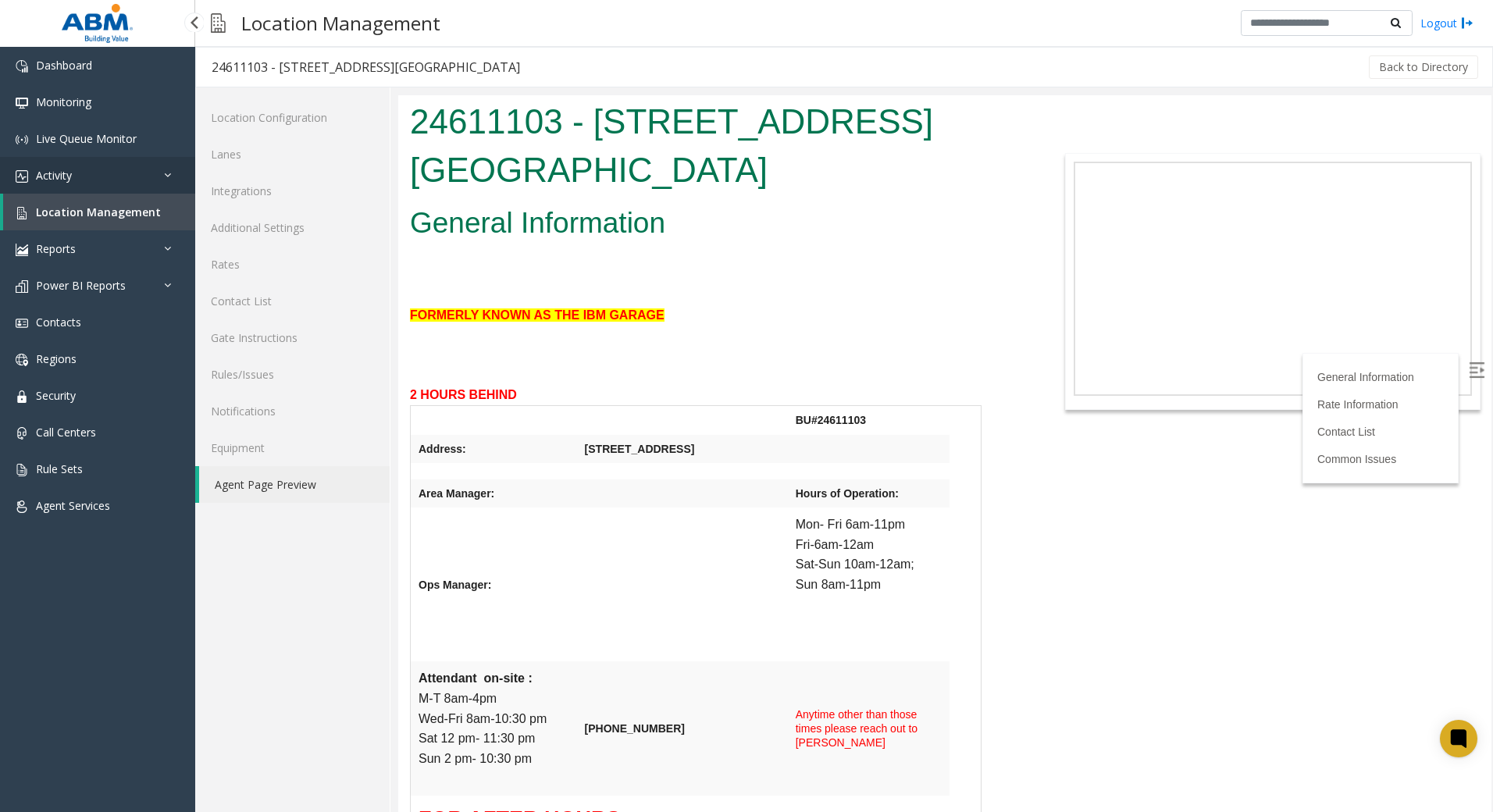
click at [86, 167] on link "Activity" at bounding box center [97, 175] width 195 height 37
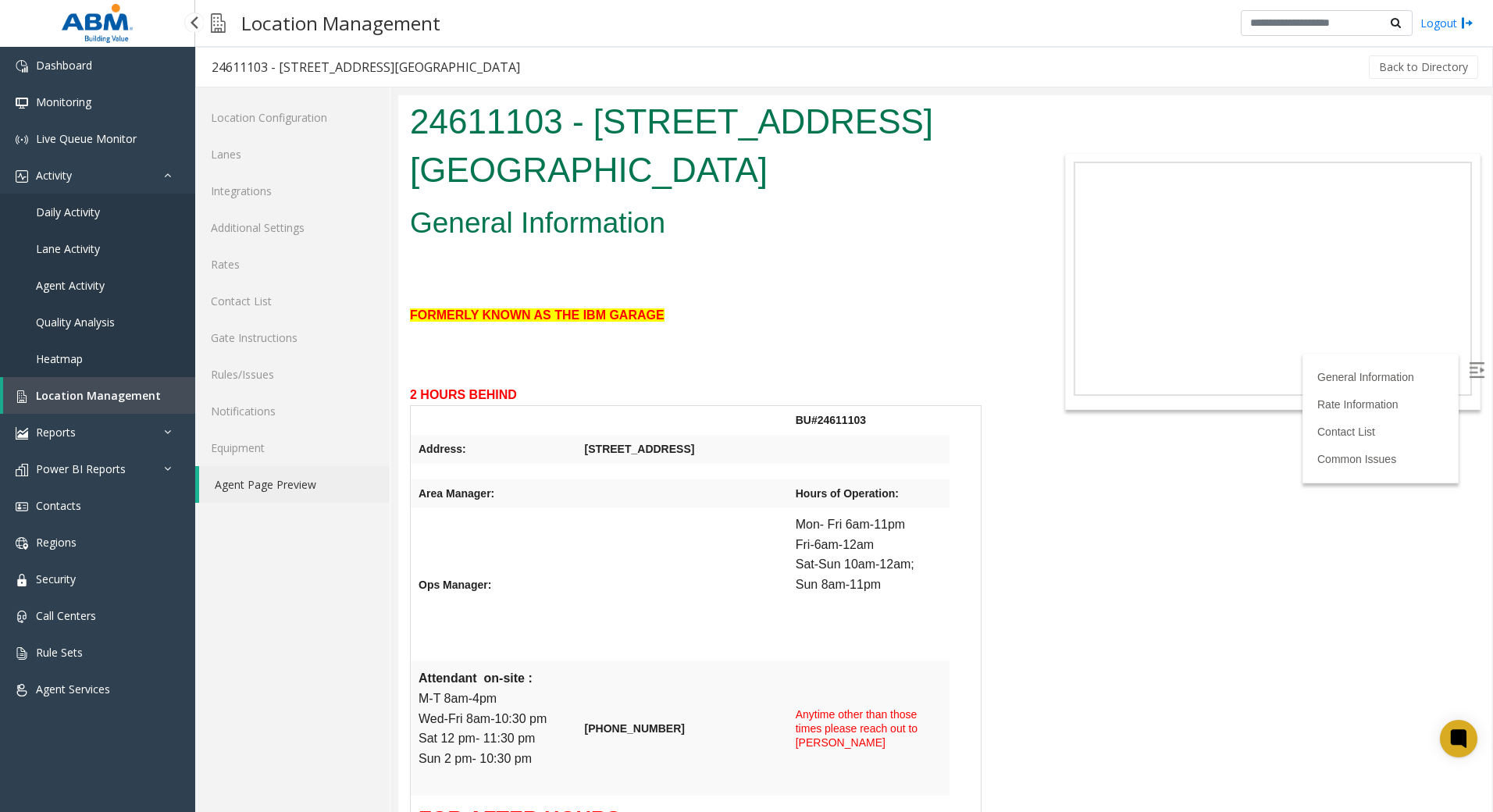
click at [83, 209] on span "Daily Activity" at bounding box center [68, 212] width 64 height 15
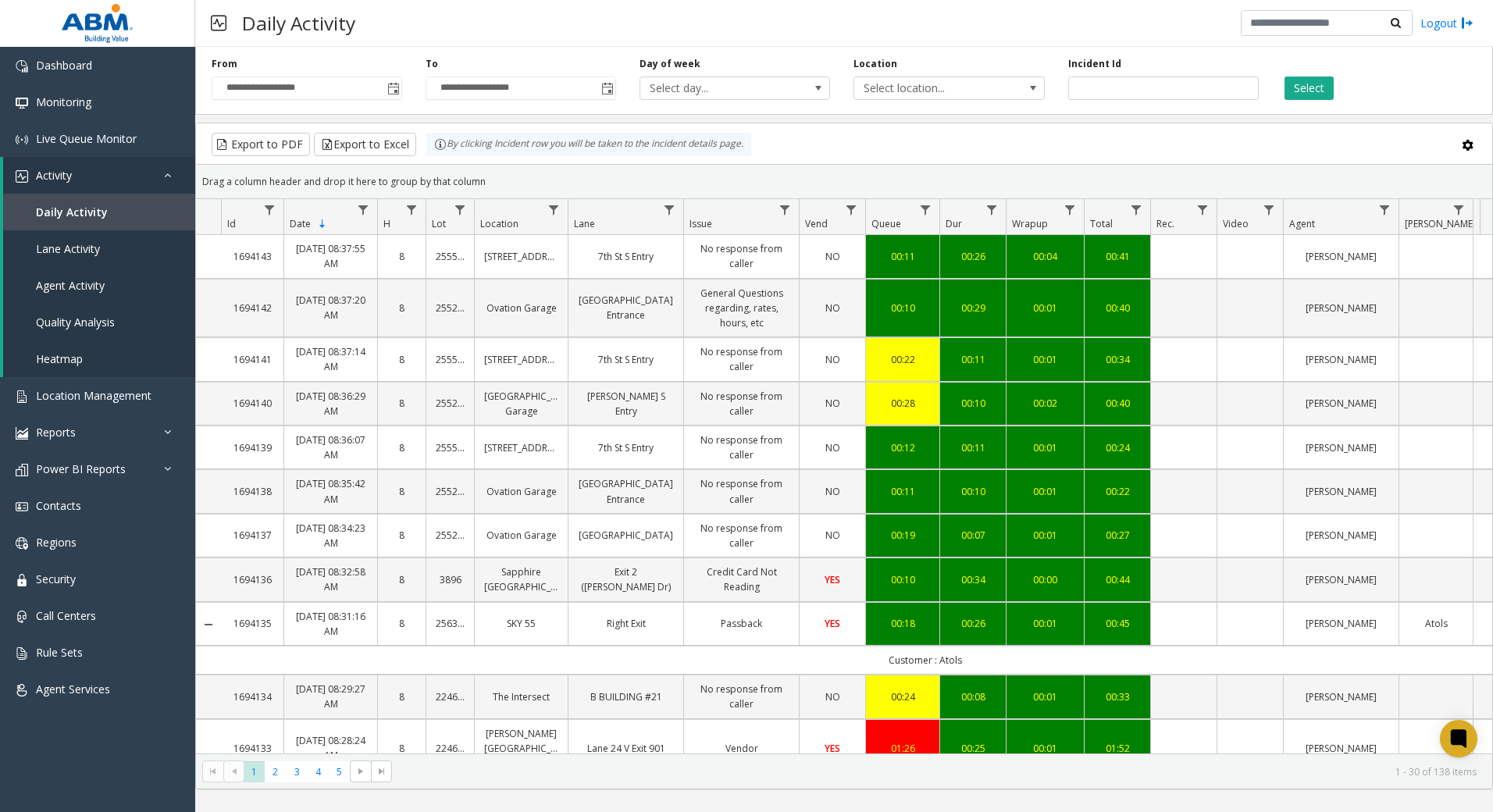
drag, startPoint x: 1429, startPoint y: 3, endPoint x: 1061, endPoint y: 144, distance: 394.1
click at [1061, 144] on div "Export to PDF Export to Excel By clicking Incident row you will be taken to the…" at bounding box center [844, 144] width 1270 height 24
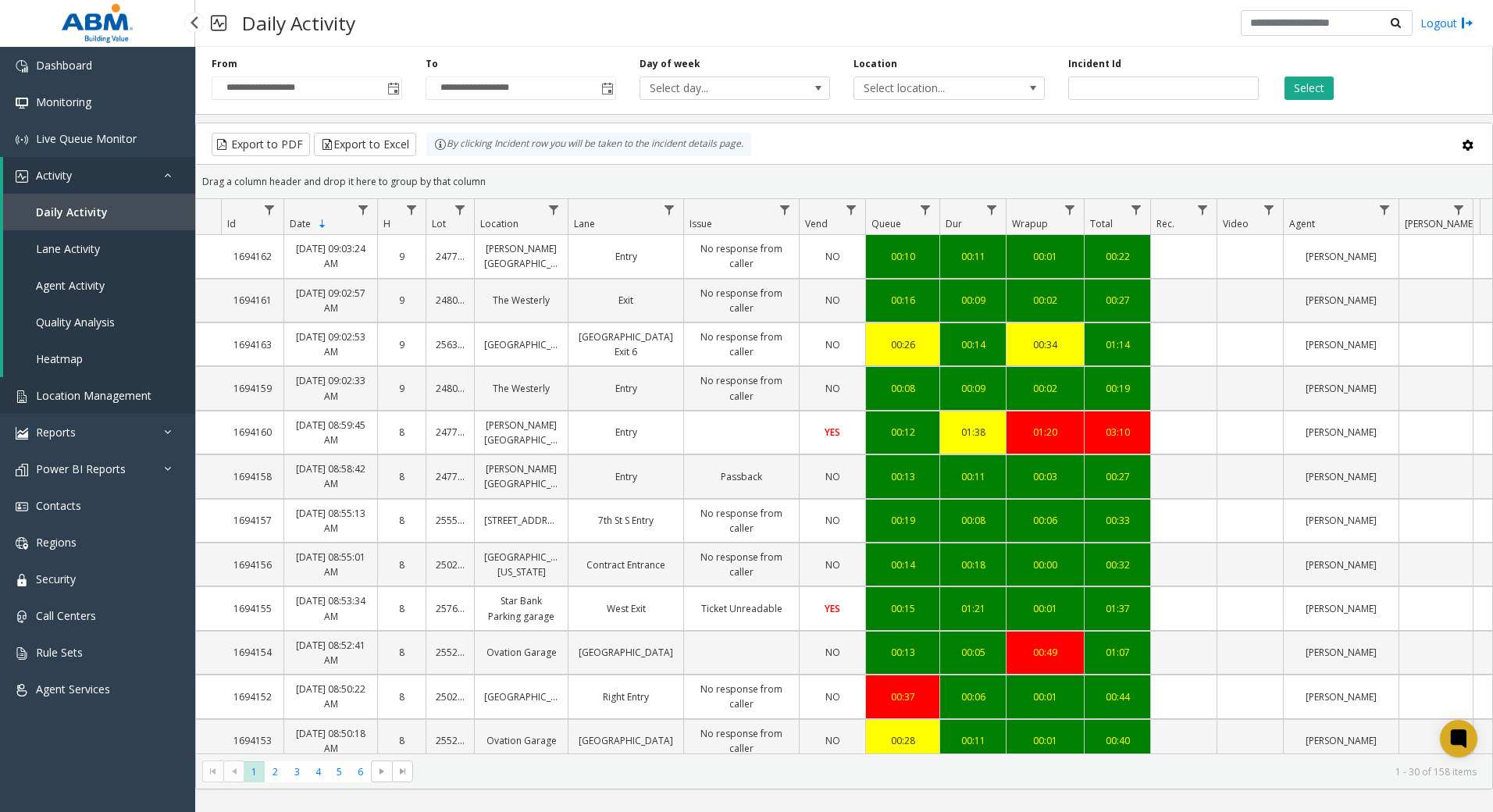
click at [103, 396] on span "Location Management" at bounding box center [94, 396] width 116 height 15
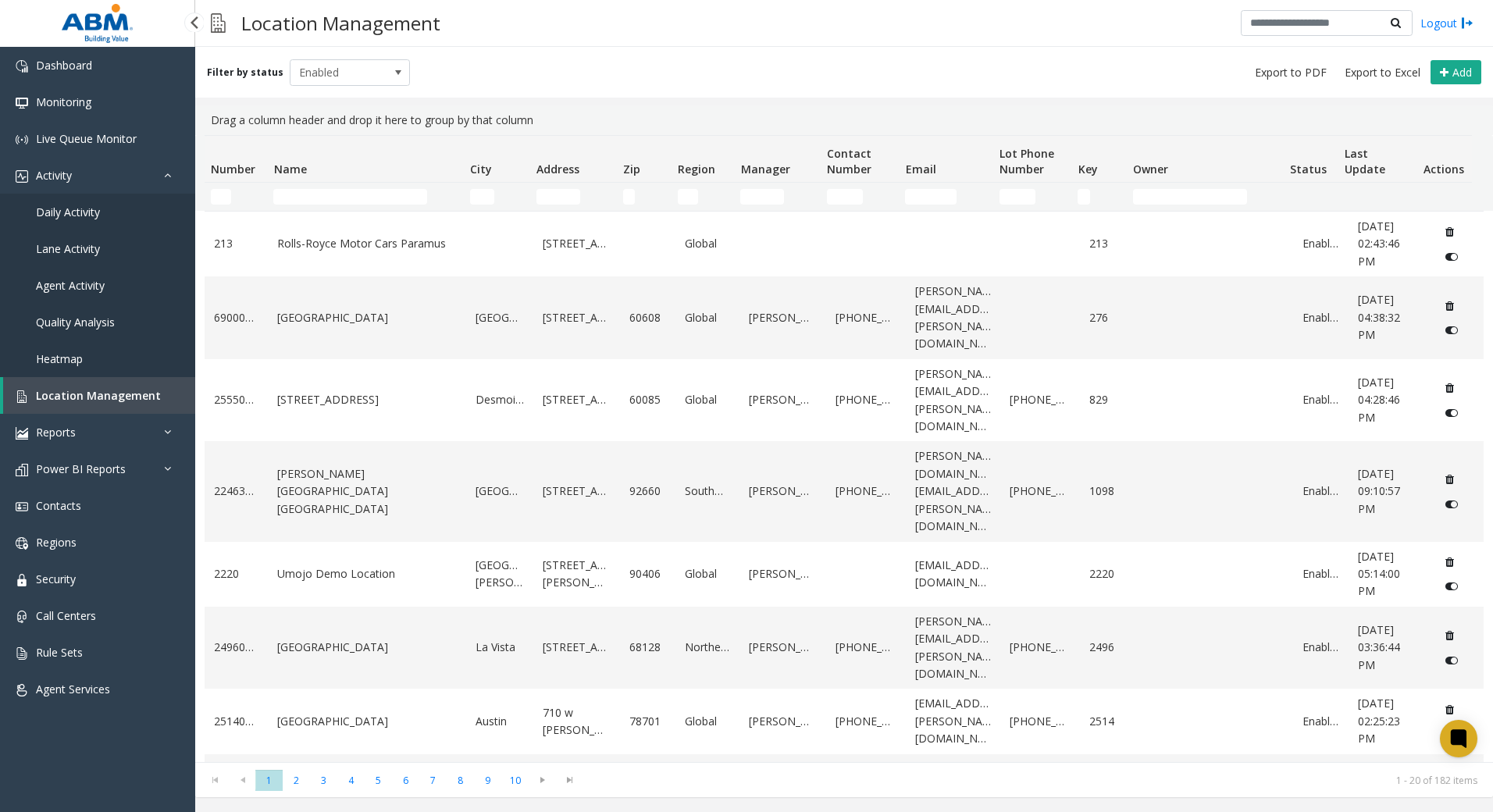
click at [114, 213] on link "Daily Activity" at bounding box center [97, 212] width 195 height 37
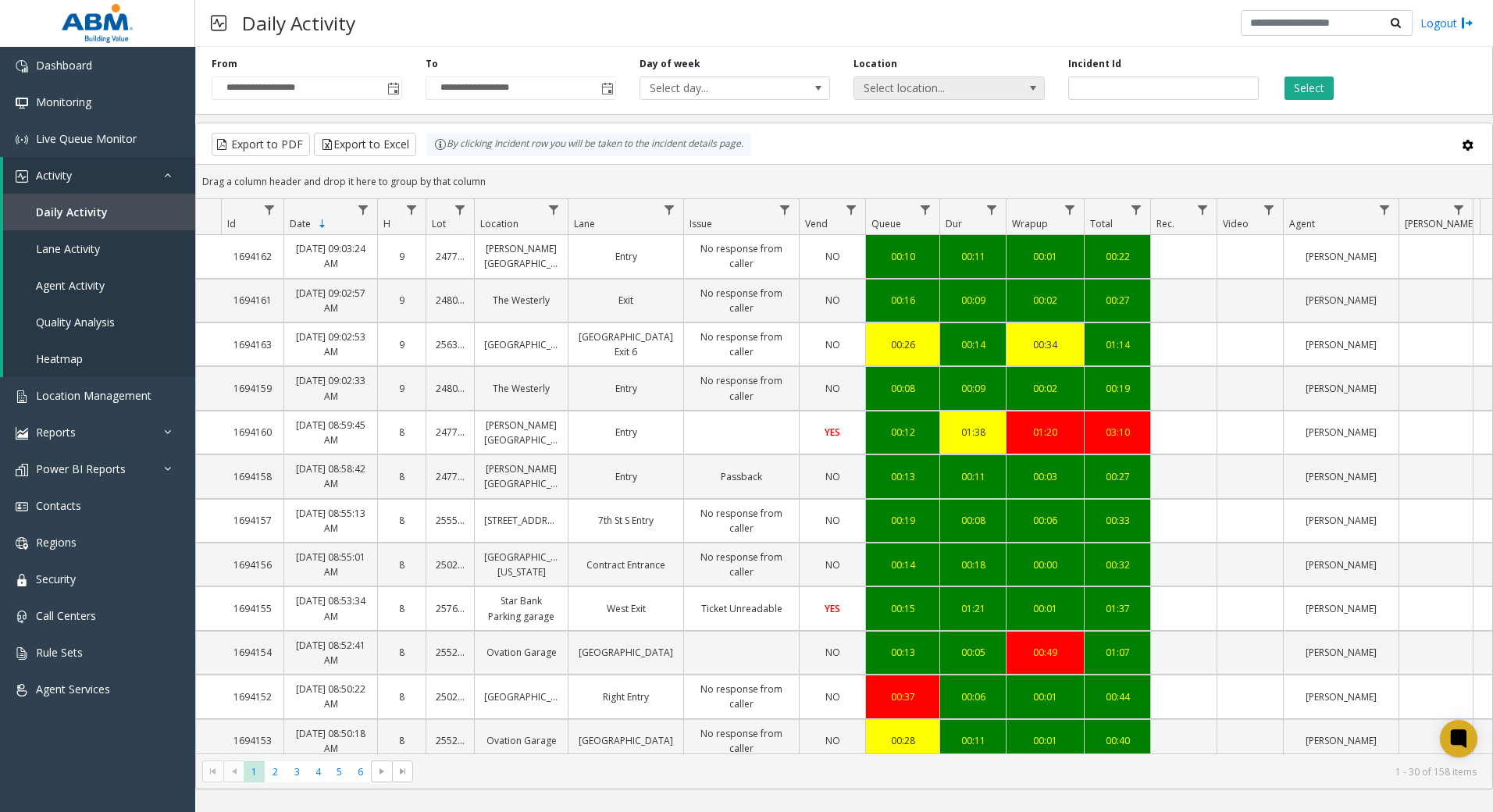
click at [994, 86] on span "Select location..." at bounding box center [930, 88] width 151 height 22
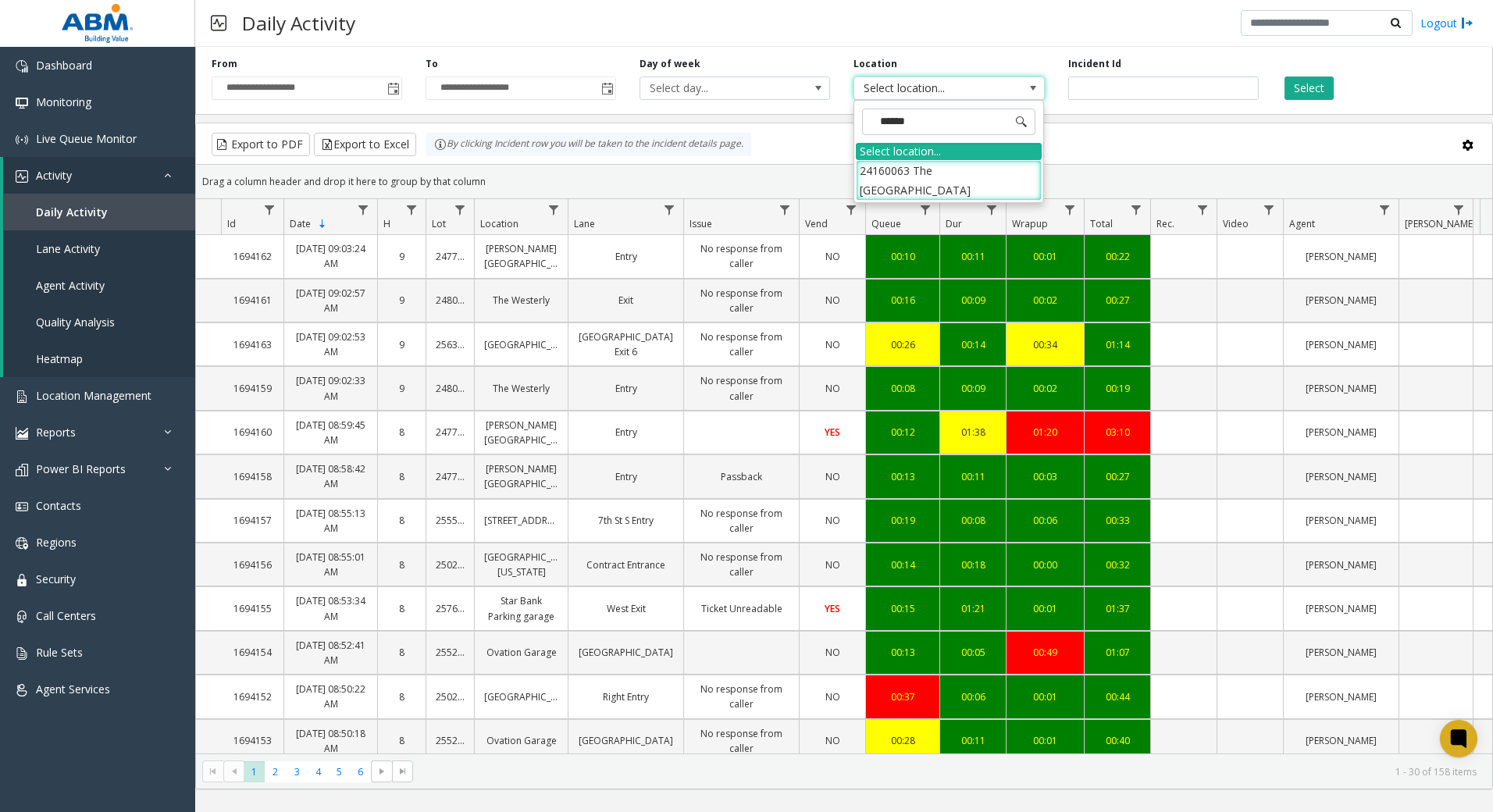
type input "*******"
click at [998, 171] on li "24160063 The [GEOGRAPHIC_DATA]" at bounding box center [948, 181] width 186 height 40
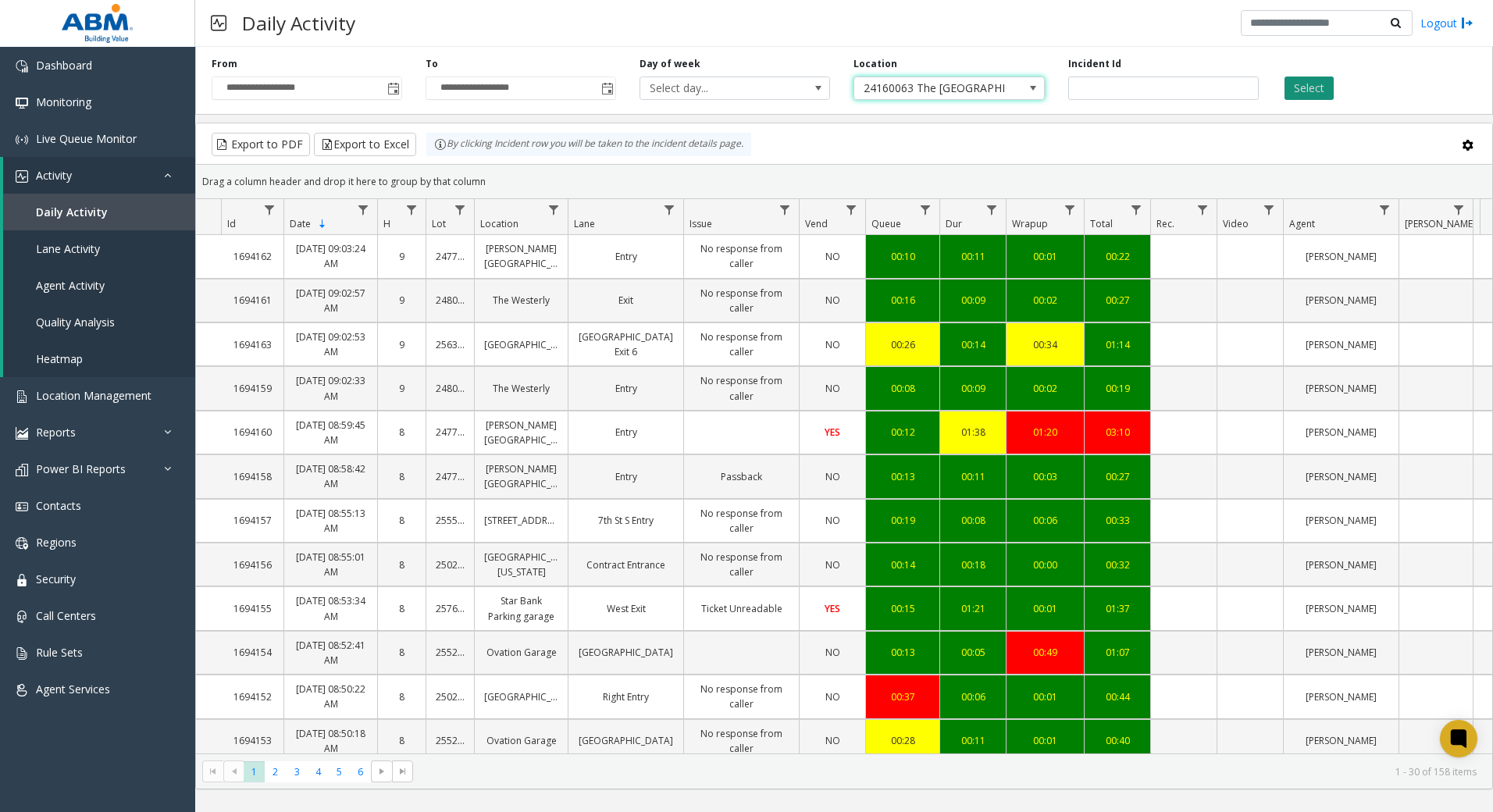
click at [1305, 85] on button "Select" at bounding box center [1308, 88] width 50 height 24
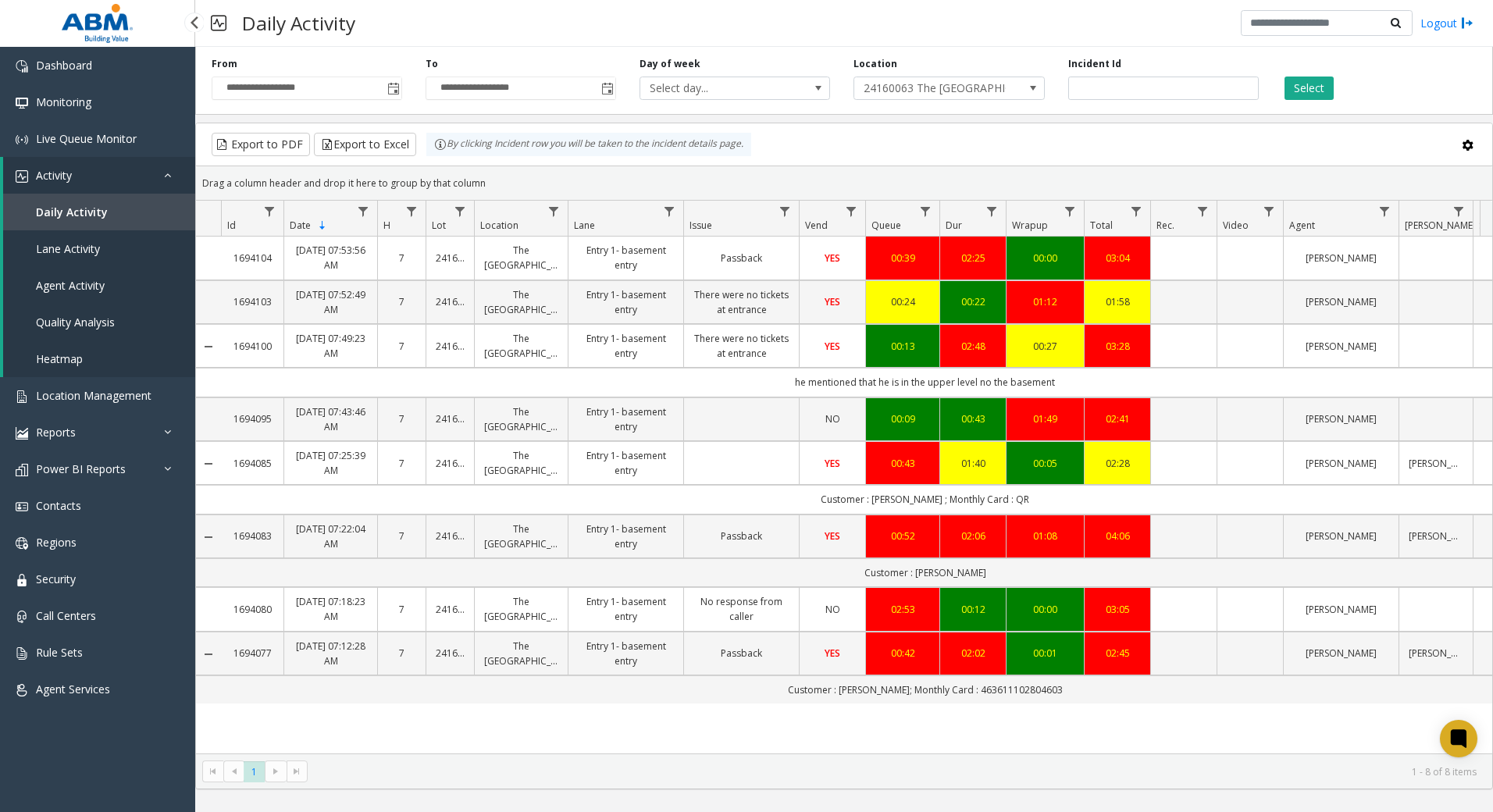
click at [69, 218] on span "Daily Activity" at bounding box center [72, 212] width 72 height 15
click at [68, 107] on span "Monitoring" at bounding box center [64, 102] width 55 height 15
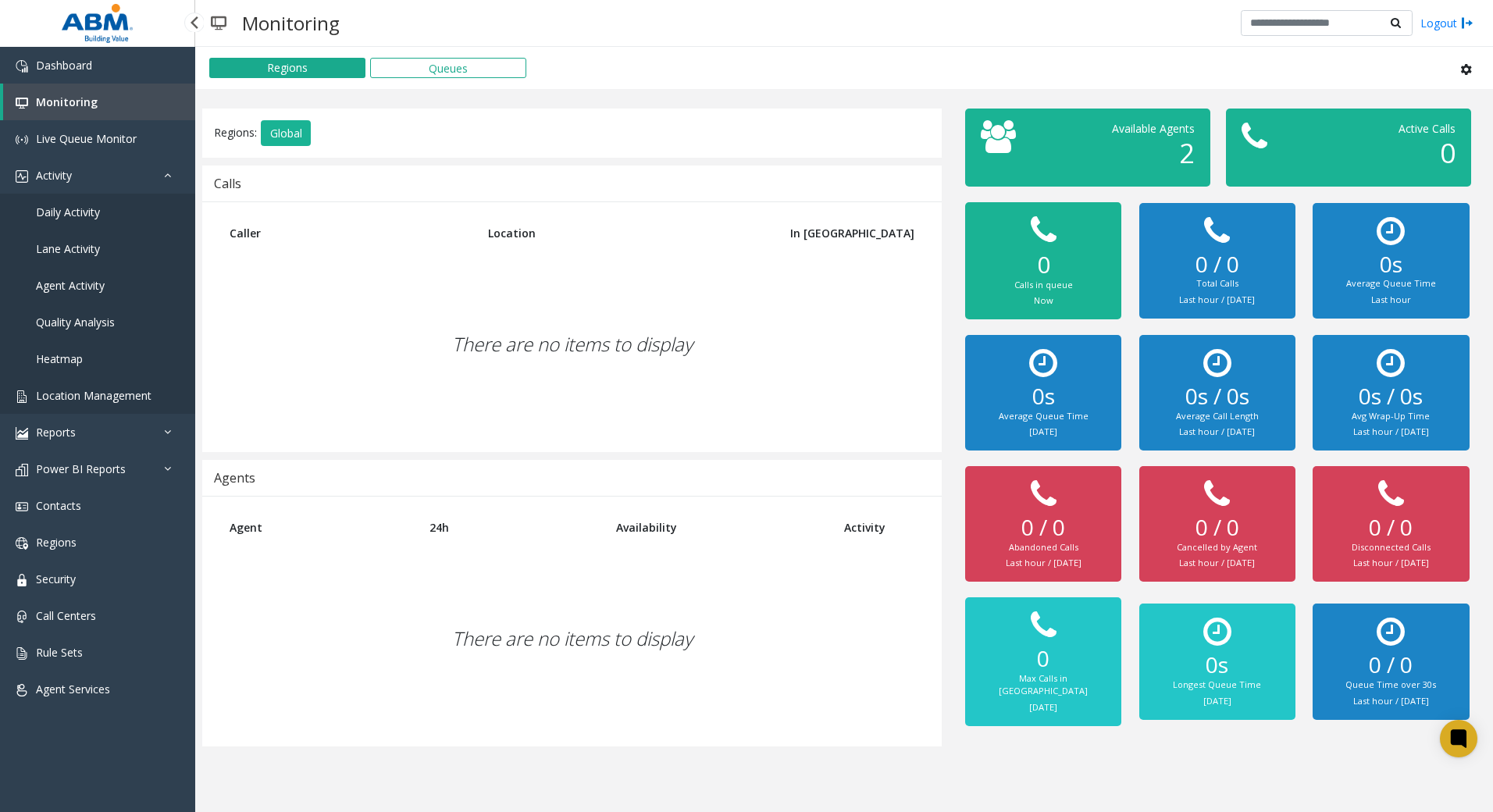
click at [112, 397] on span "Location Management" at bounding box center [94, 396] width 116 height 15
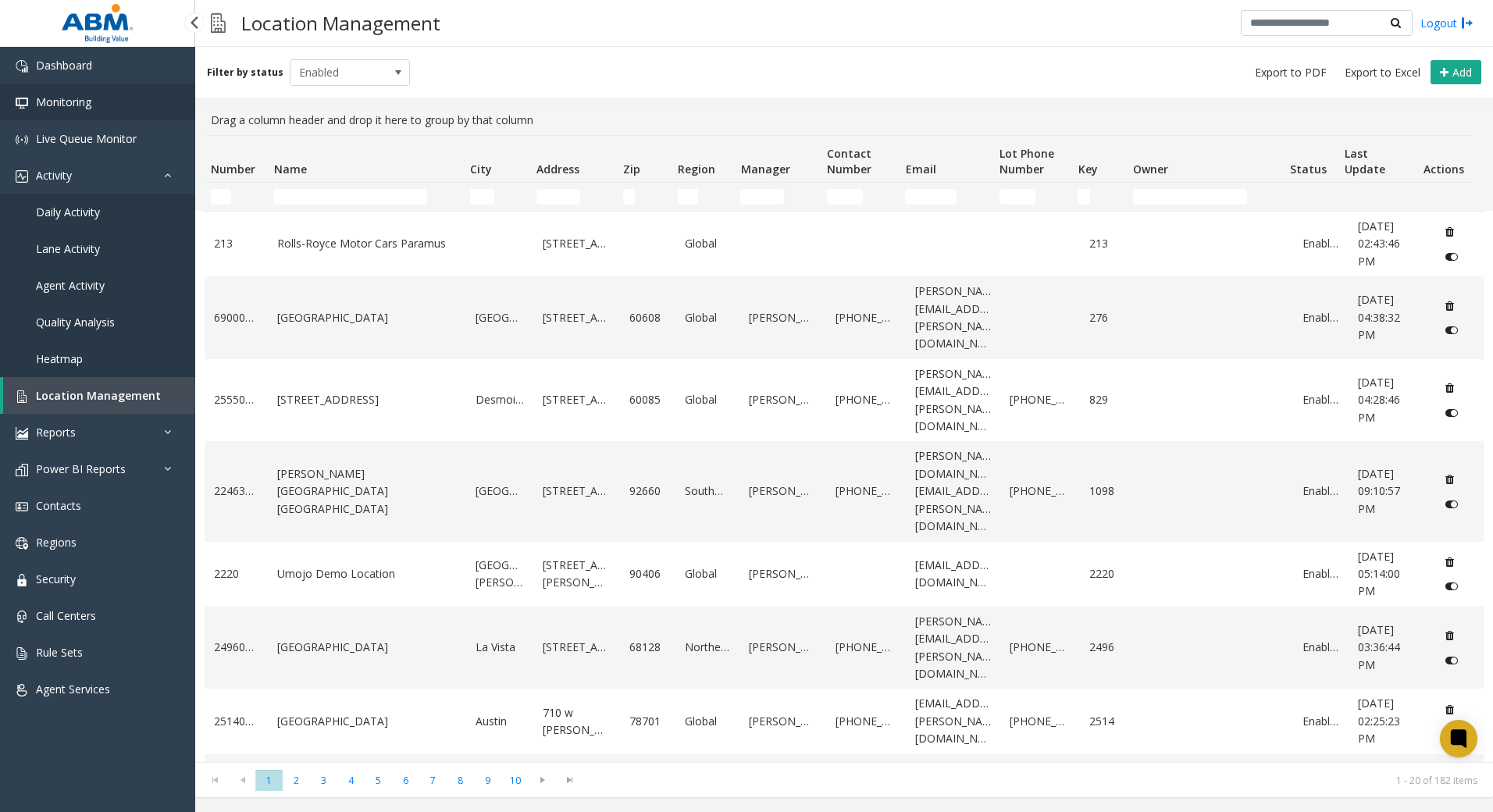
click at [101, 100] on link "Monitoring" at bounding box center [97, 102] width 195 height 37
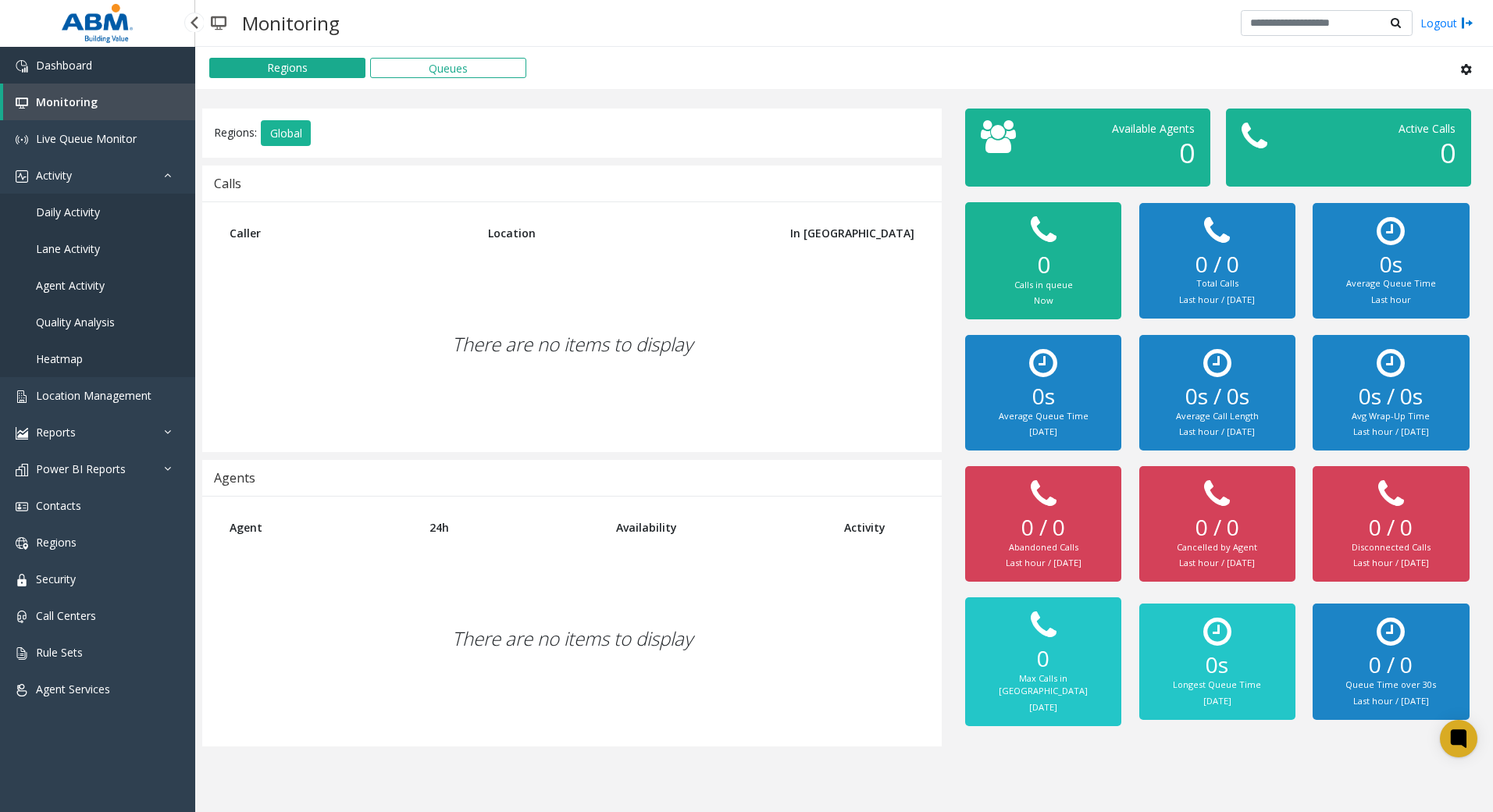
click at [92, 72] on span "Dashboard" at bounding box center [64, 65] width 56 height 15
